Goal: Information Seeking & Learning: Understand process/instructions

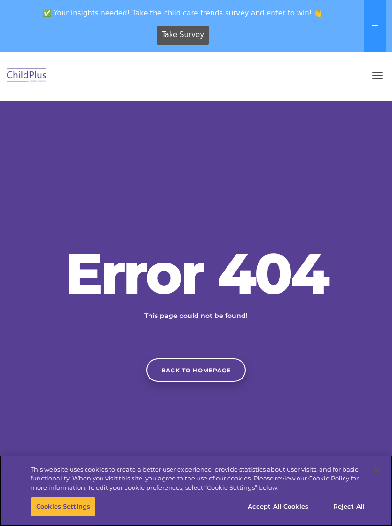
scroll to position [2, 0]
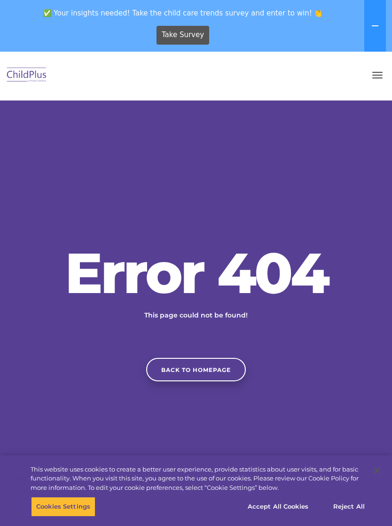
click at [373, 23] on icon at bounding box center [375, 26] width 8 height 8
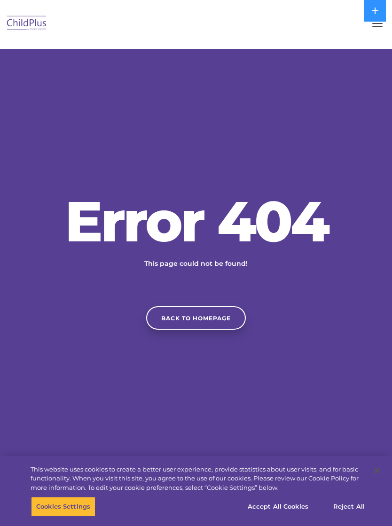
click at [197, 326] on link "Back to homepage" at bounding box center [196, 317] width 100 height 23
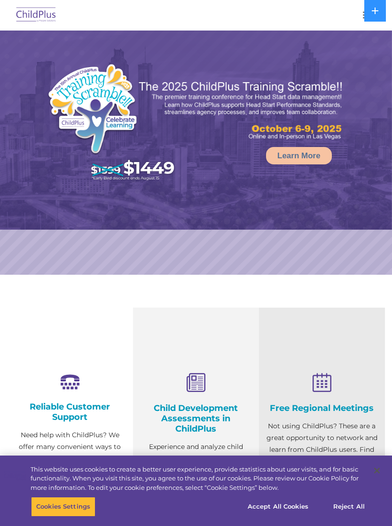
select select "MEDIUM"
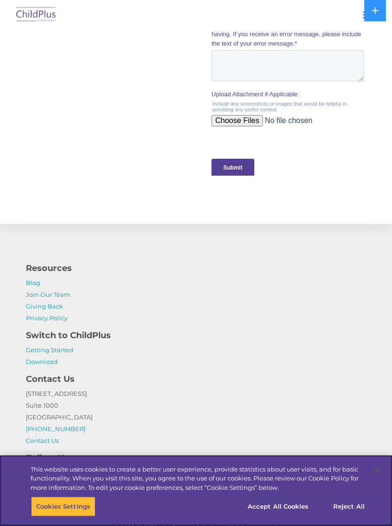
scroll to position [992, 0]
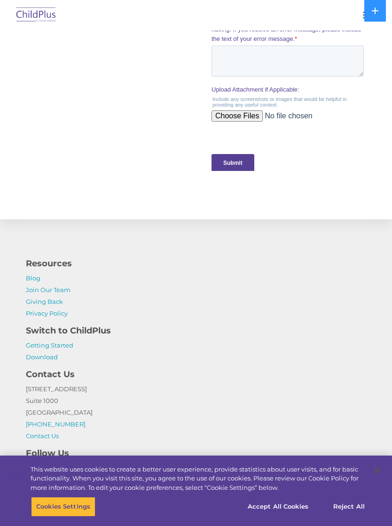
click at [54, 345] on link "Getting Started" at bounding box center [49, 345] width 47 height 8
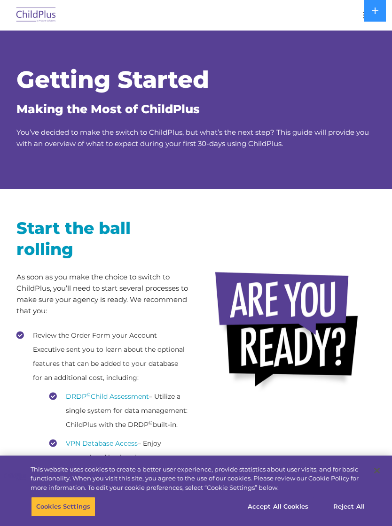
scroll to position [35, 0]
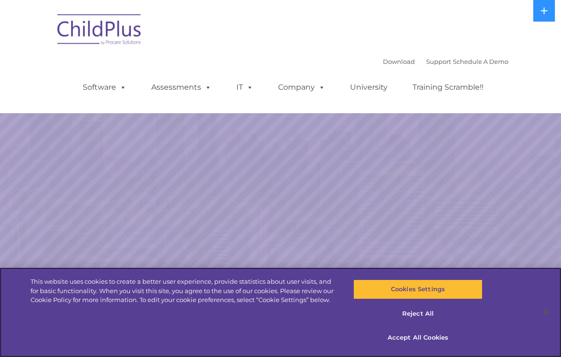
select select "MEDIUM"
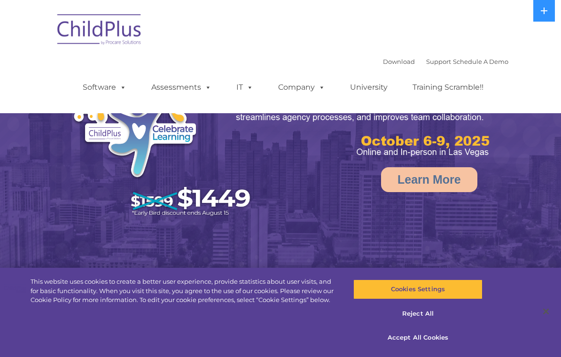
scroll to position [35, 0]
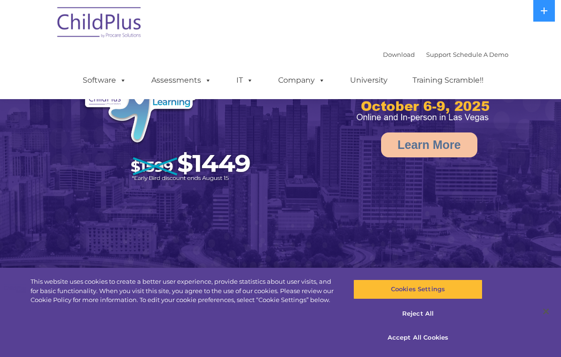
select select "MEDIUM"
